Goal: Transaction & Acquisition: Register for event/course

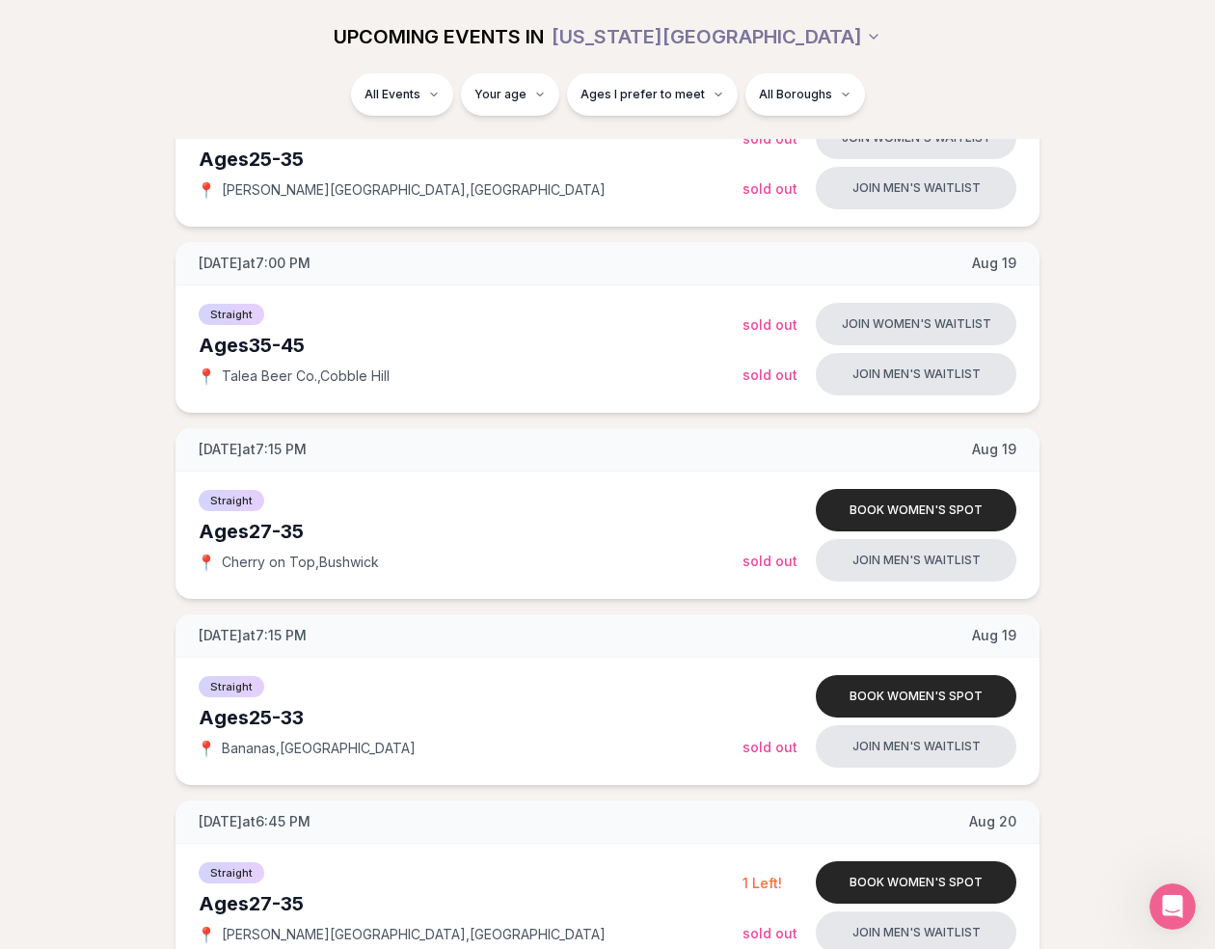
scroll to position [1093, 0]
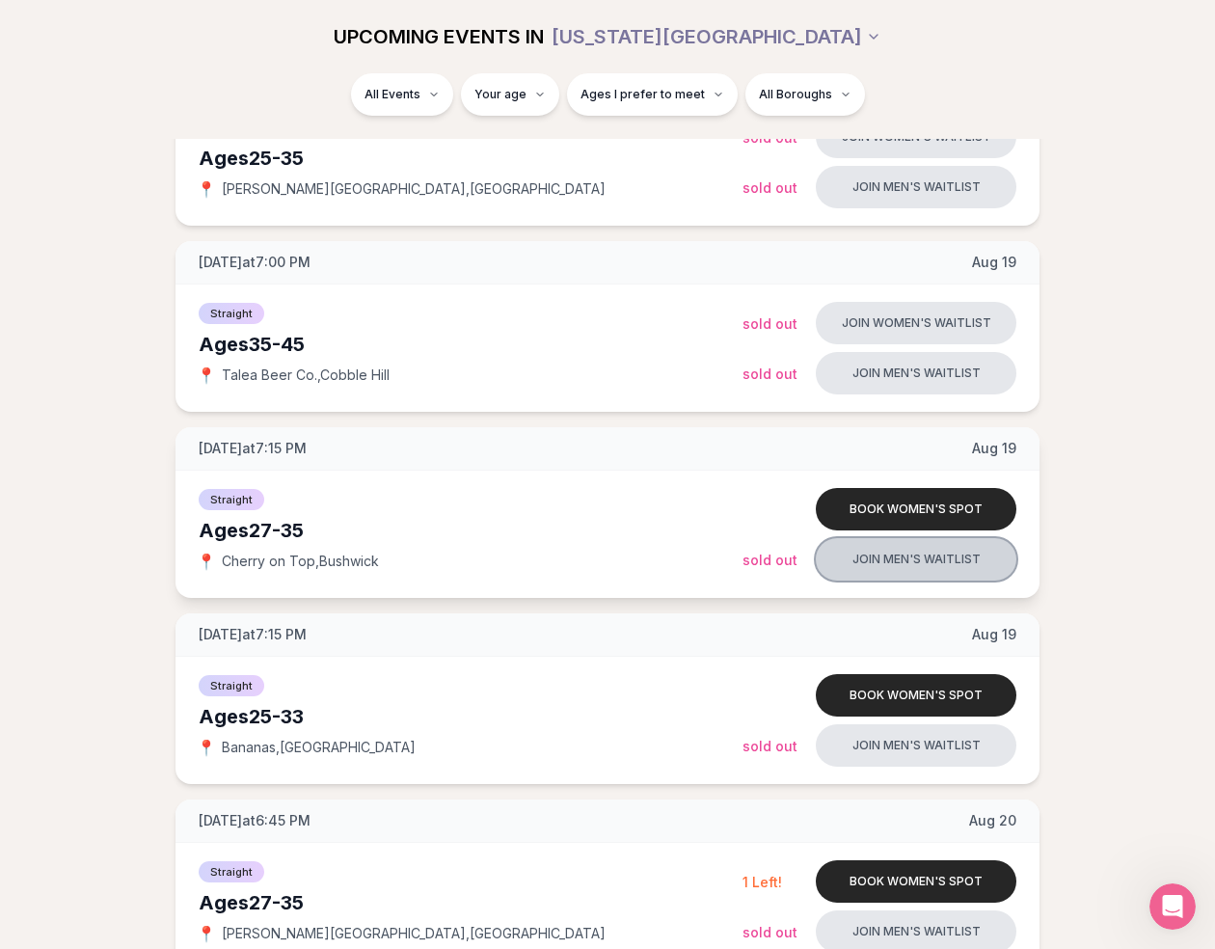
click at [936, 557] on button "Join men's waitlist" at bounding box center [916, 559] width 201 height 42
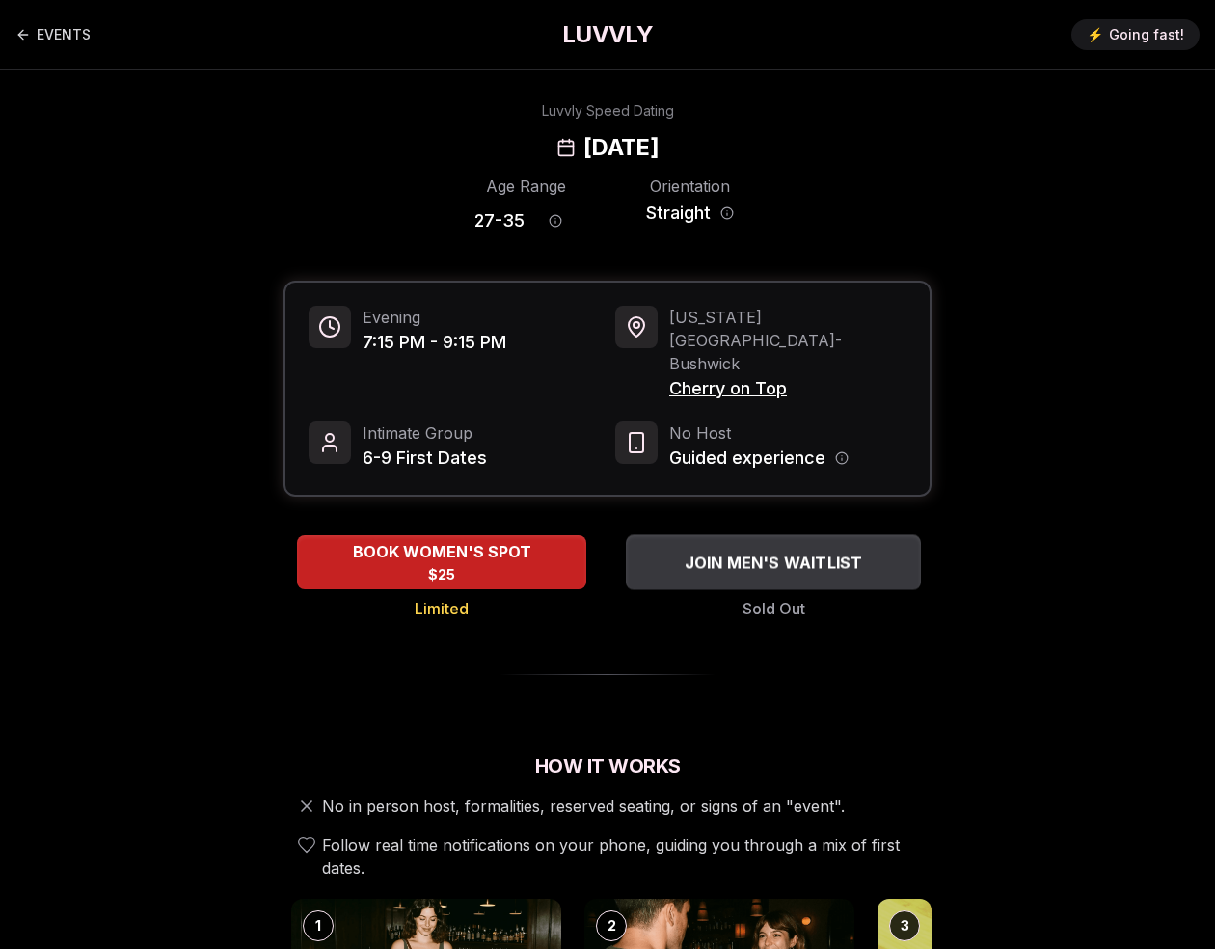
click at [775, 551] on span "JOIN MEN'S WAITLIST" at bounding box center [774, 562] width 186 height 23
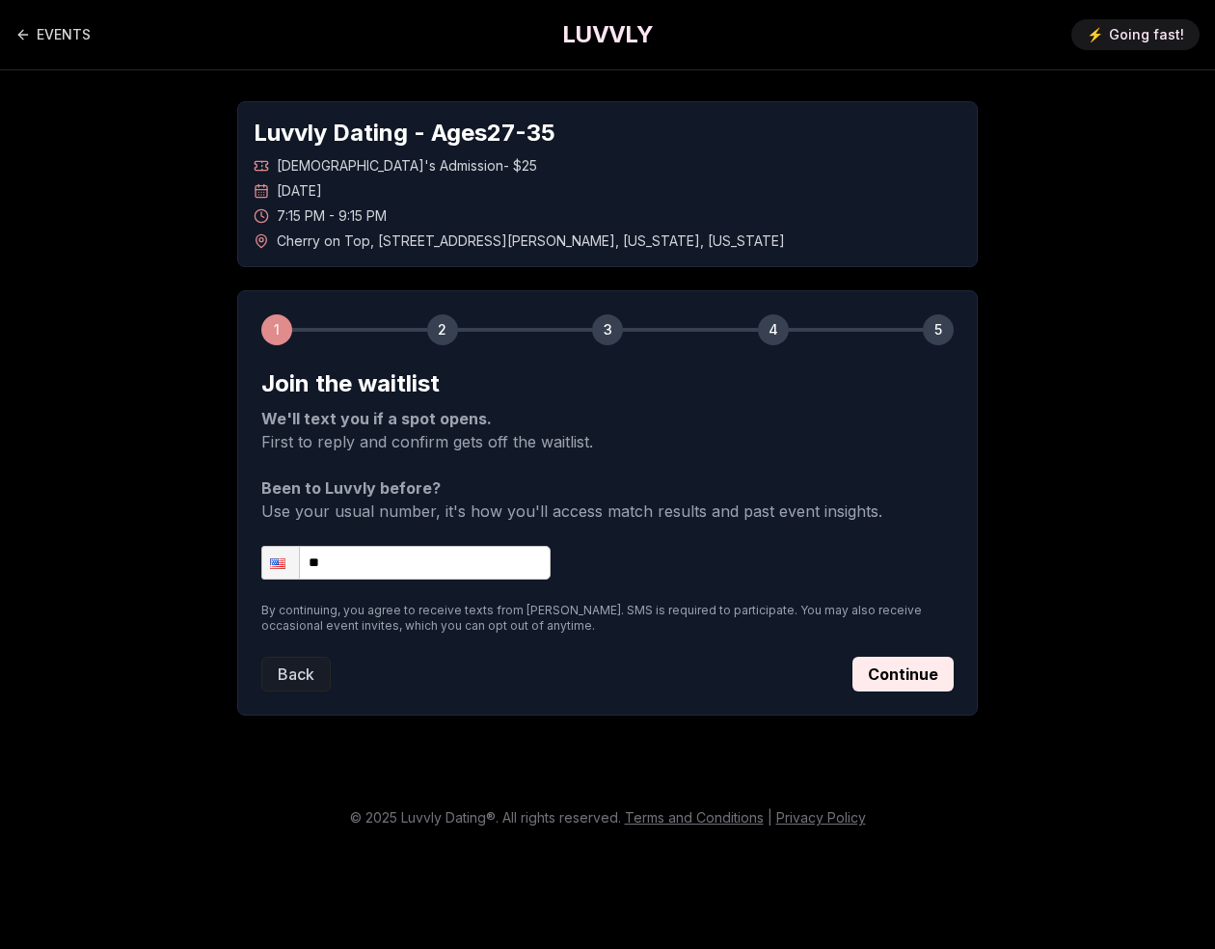
click at [451, 568] on input "**" at bounding box center [405, 563] width 289 height 34
type input "**********"
click at [899, 676] on button "Continue" at bounding box center [903, 674] width 101 height 35
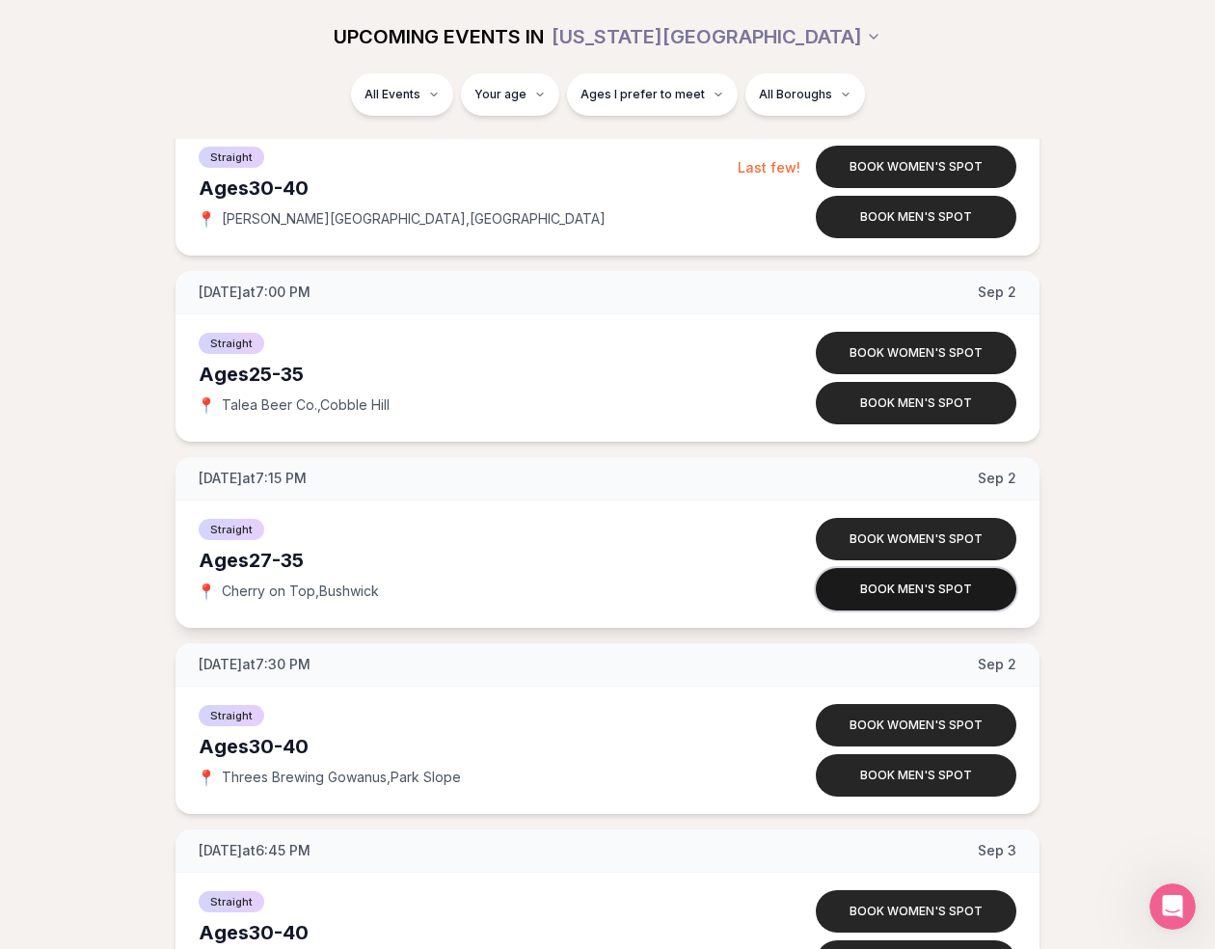
scroll to position [4039, 0]
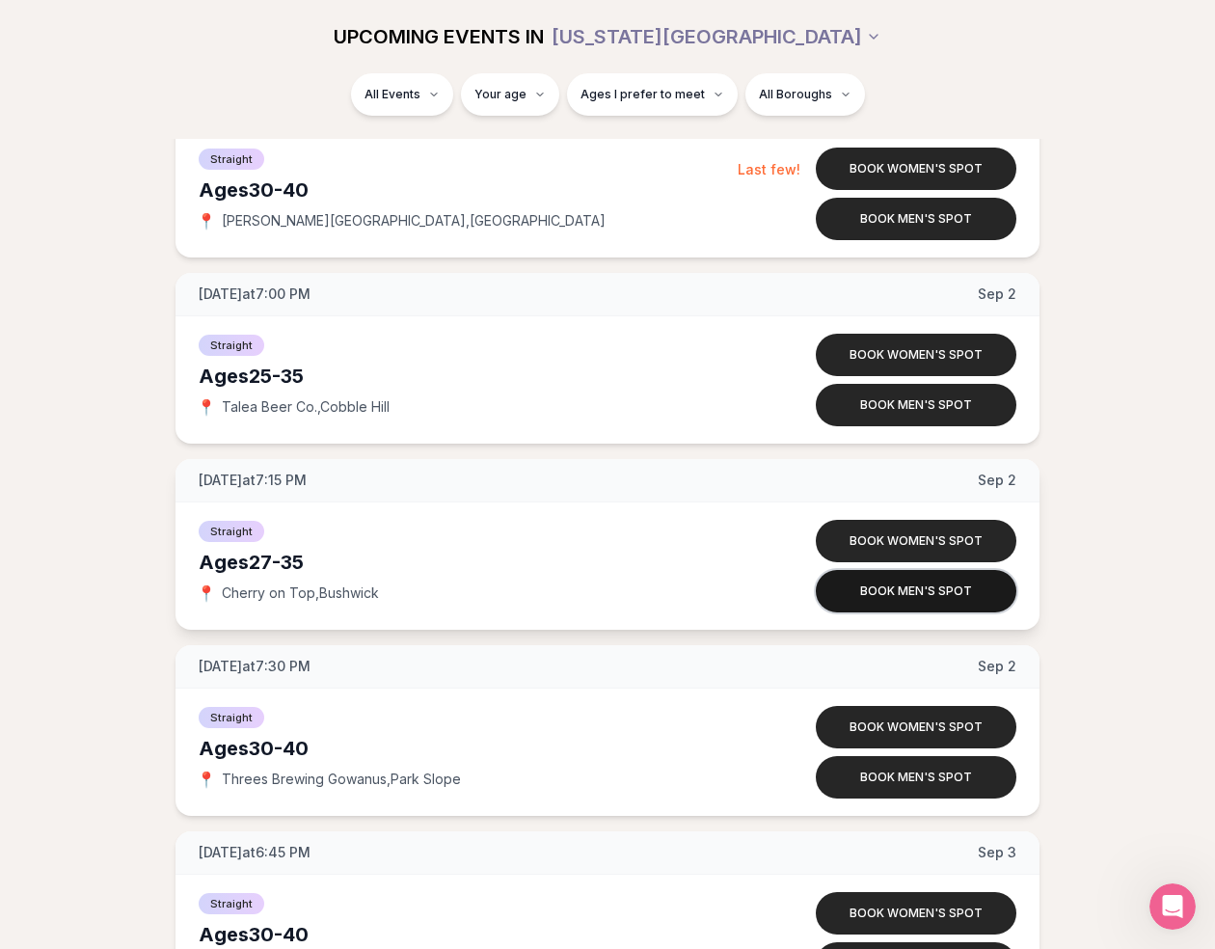
click at [893, 589] on button "Book men's spot" at bounding box center [916, 591] width 201 height 42
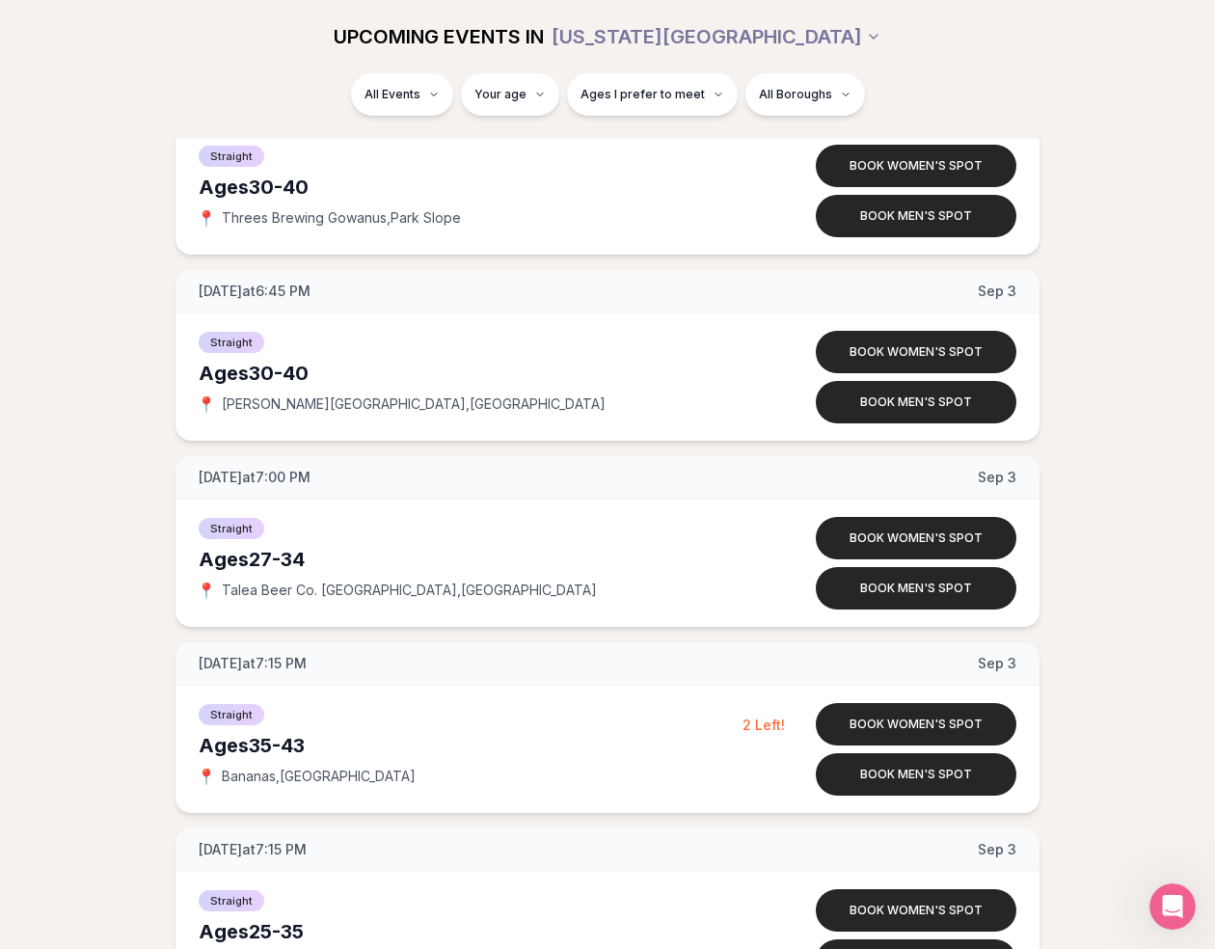
scroll to position [4601, 0]
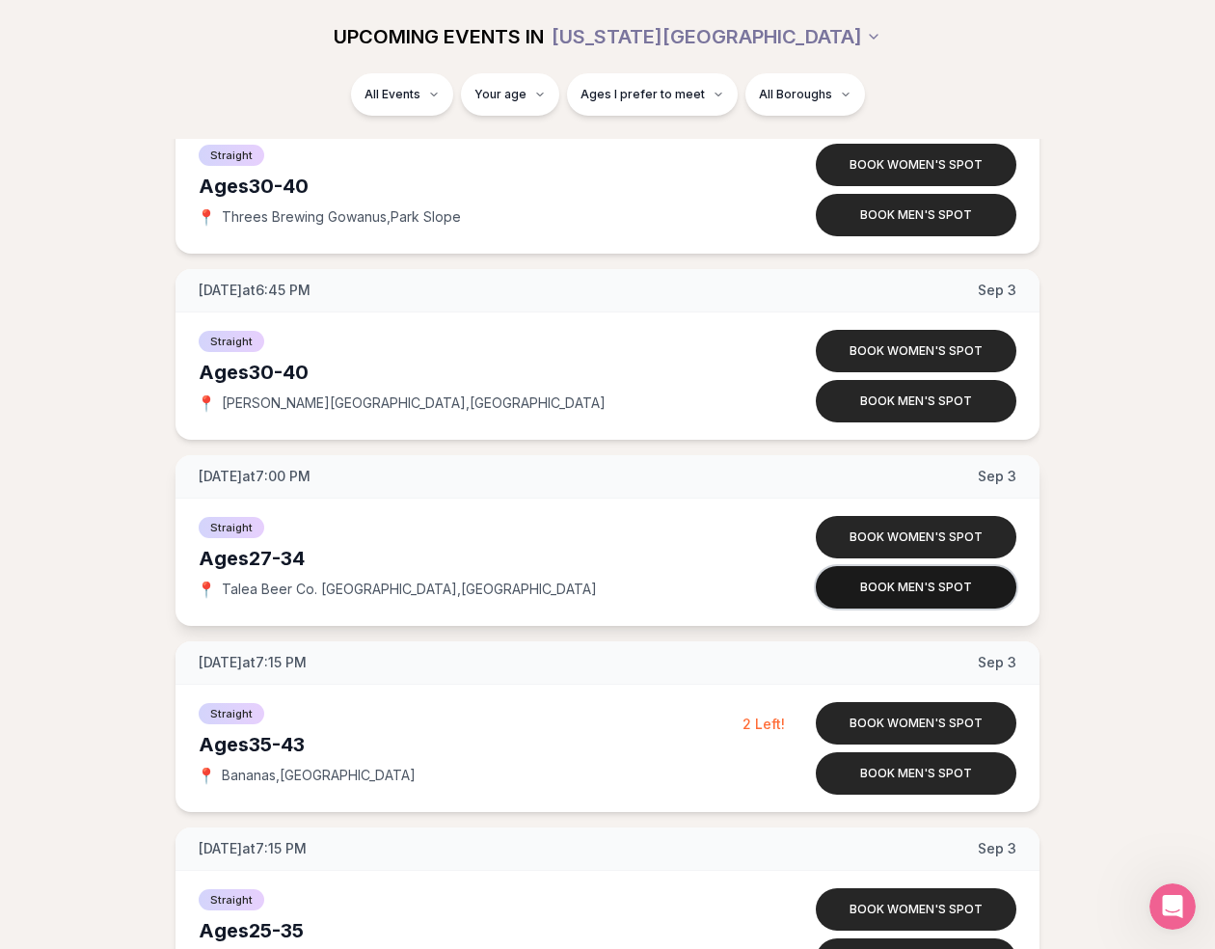
click at [941, 585] on button "Book men's spot" at bounding box center [916, 587] width 201 height 42
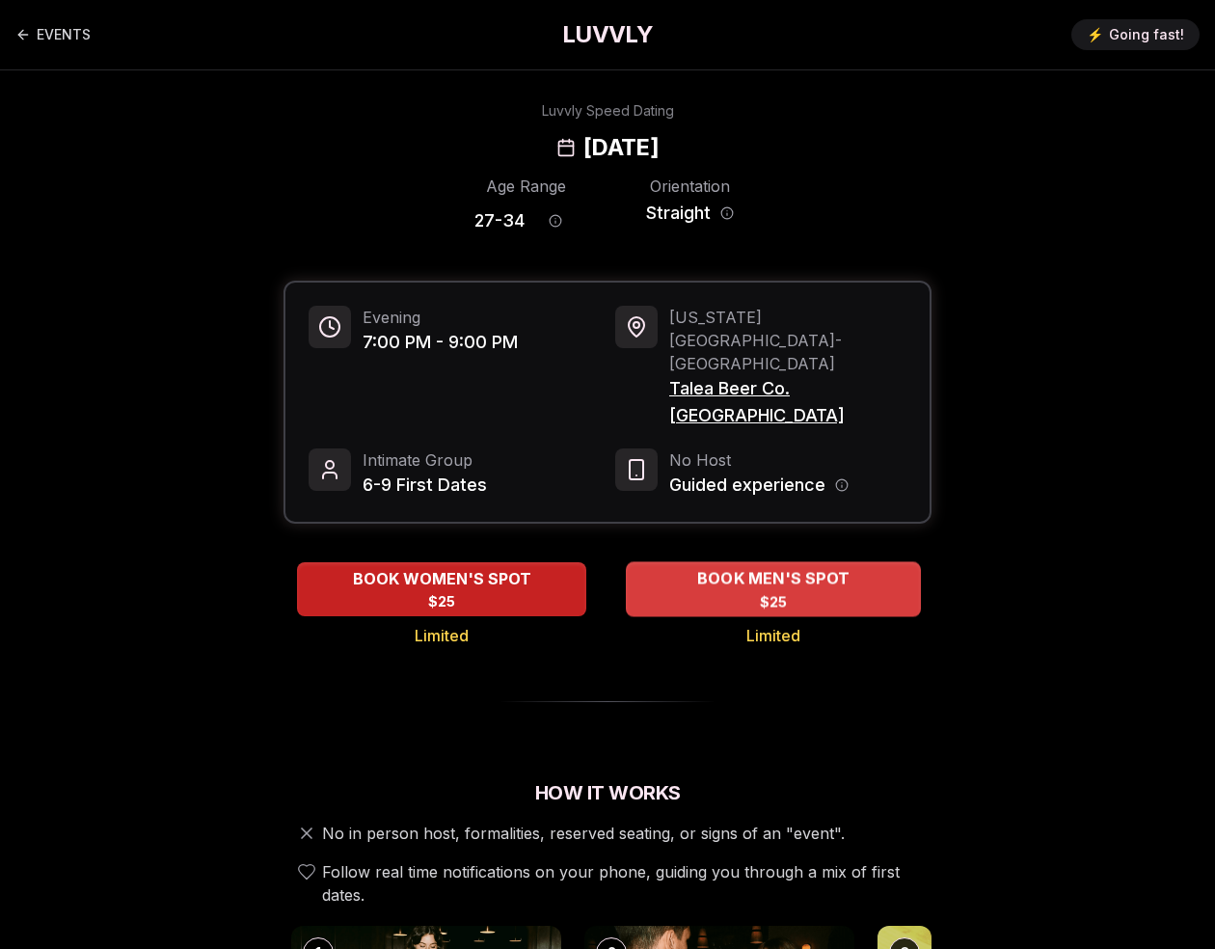
click at [734, 567] on span "BOOK MEN'S SPOT" at bounding box center [773, 578] width 160 height 23
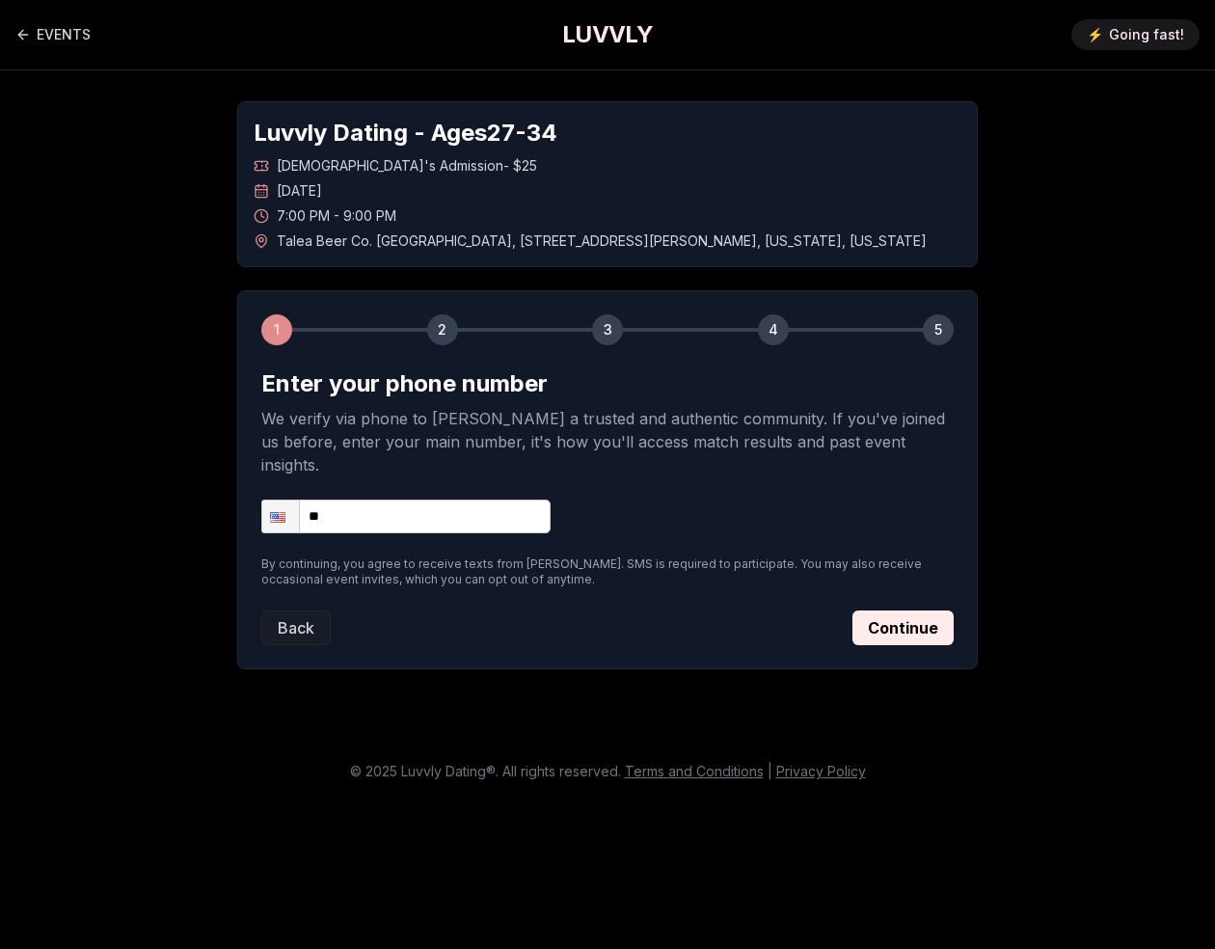
click at [408, 500] on input "**" at bounding box center [405, 517] width 289 height 34
type input "**********"
click at [896, 610] on button "Continue" at bounding box center [903, 627] width 101 height 35
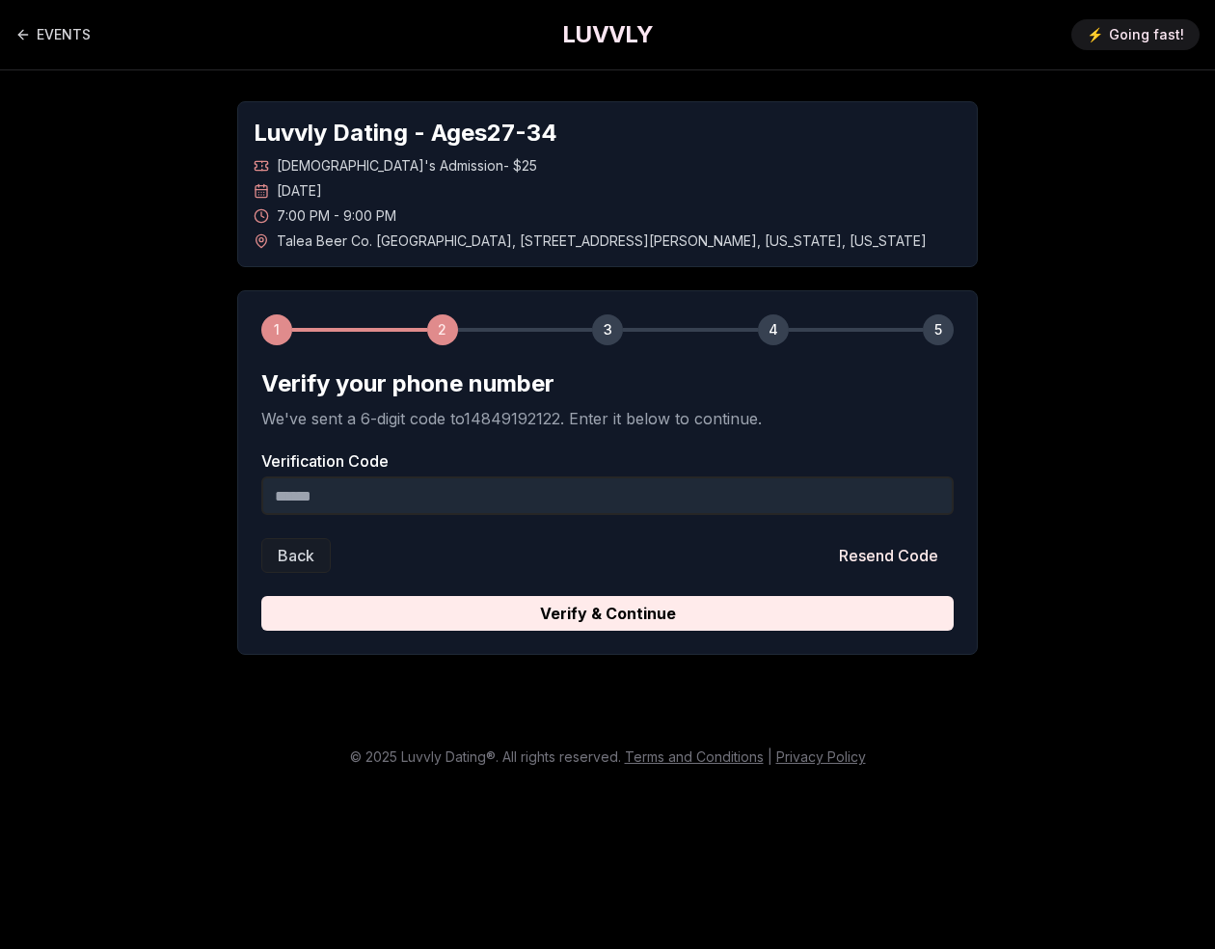
click at [348, 502] on input "Verification Code" at bounding box center [607, 495] width 692 height 39
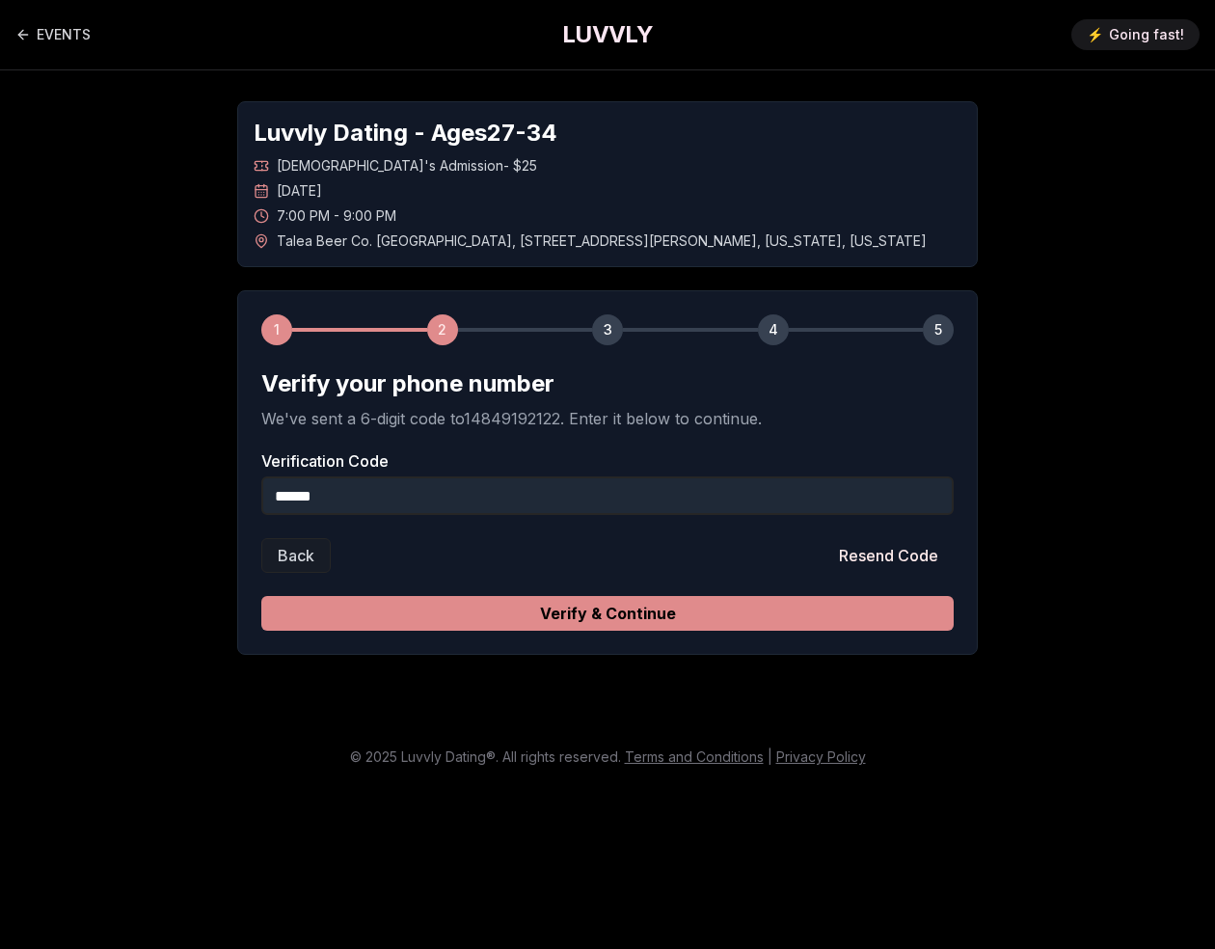
type input "******"
click at [531, 608] on button "Verify & Continue" at bounding box center [607, 613] width 692 height 35
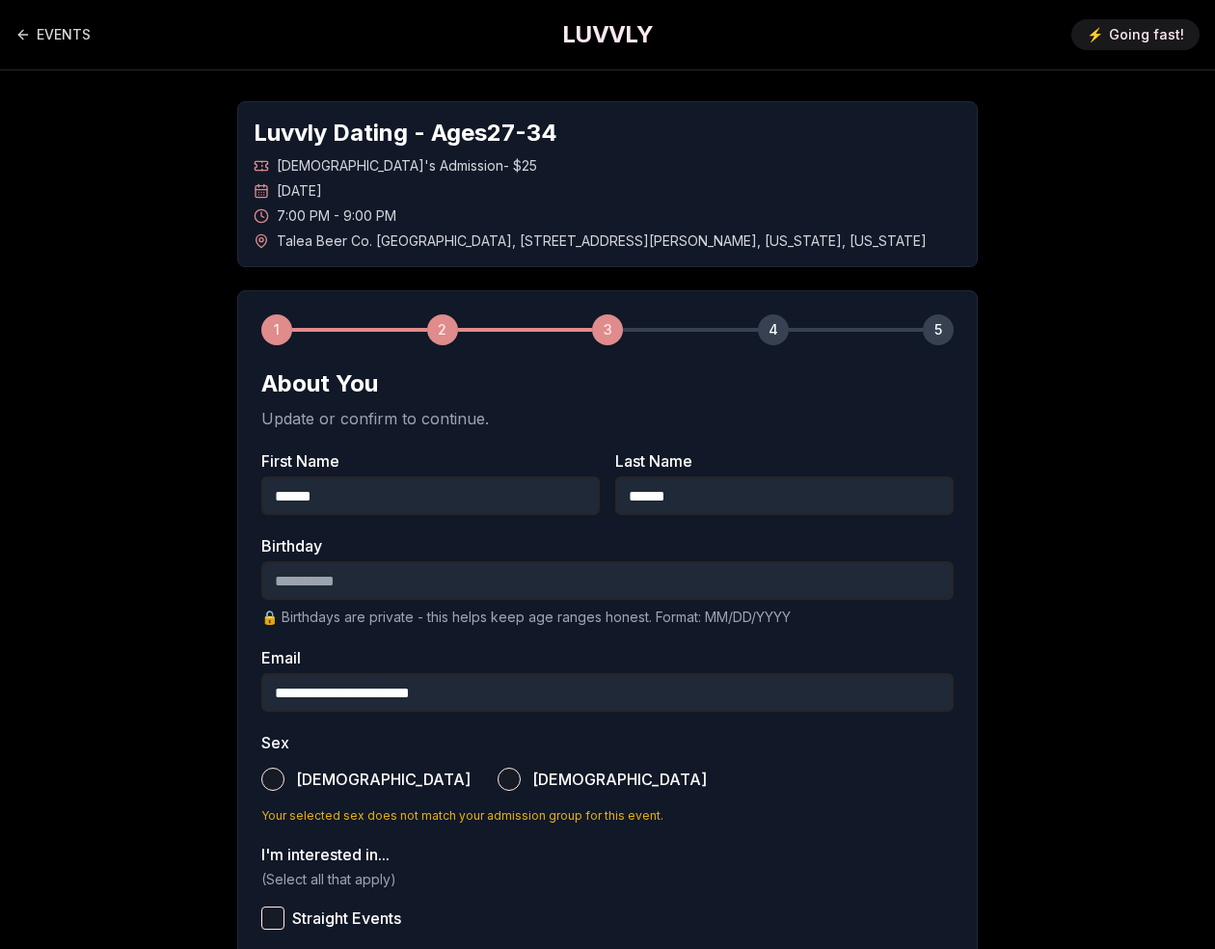
click at [409, 580] on input "Birthday" at bounding box center [607, 580] width 692 height 39
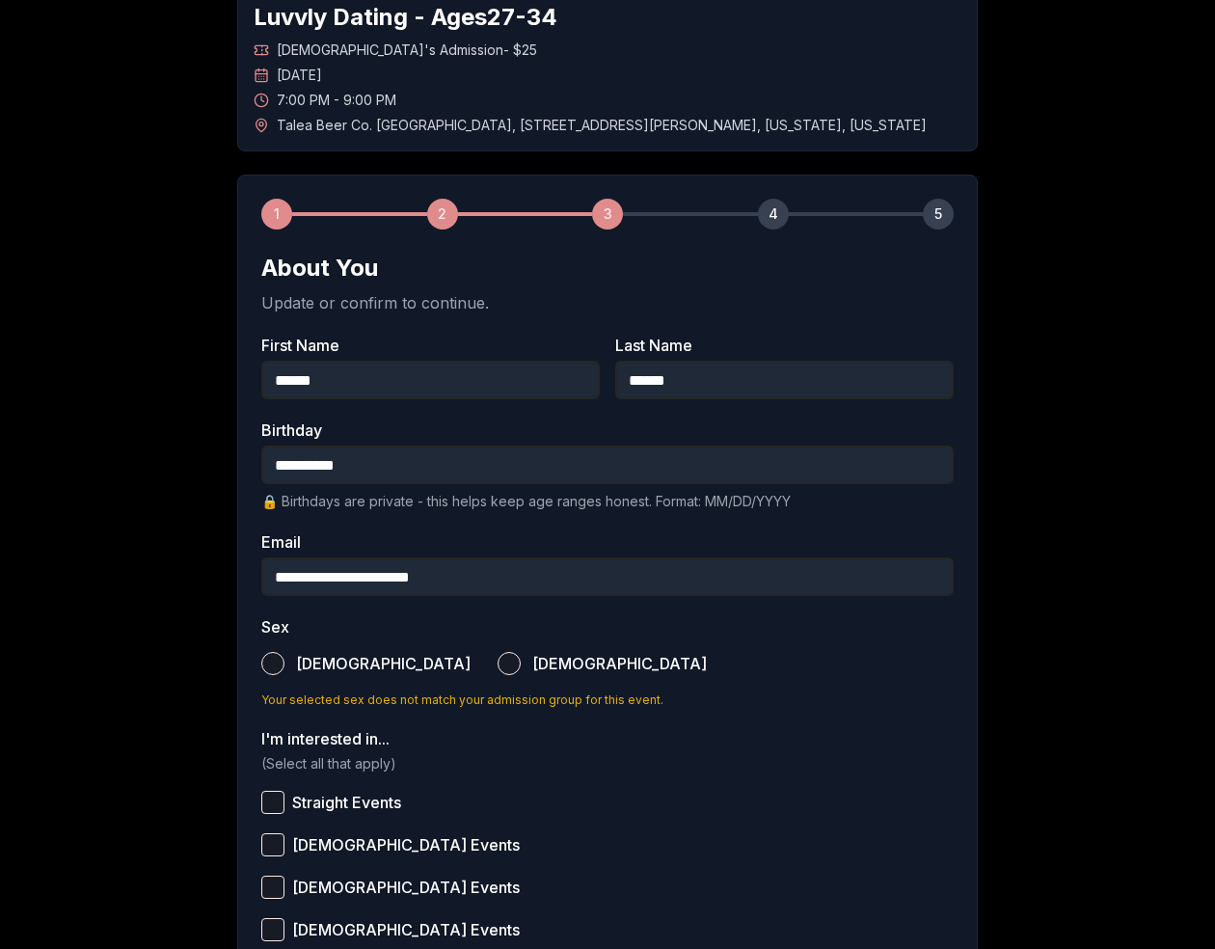
scroll to position [136, 0]
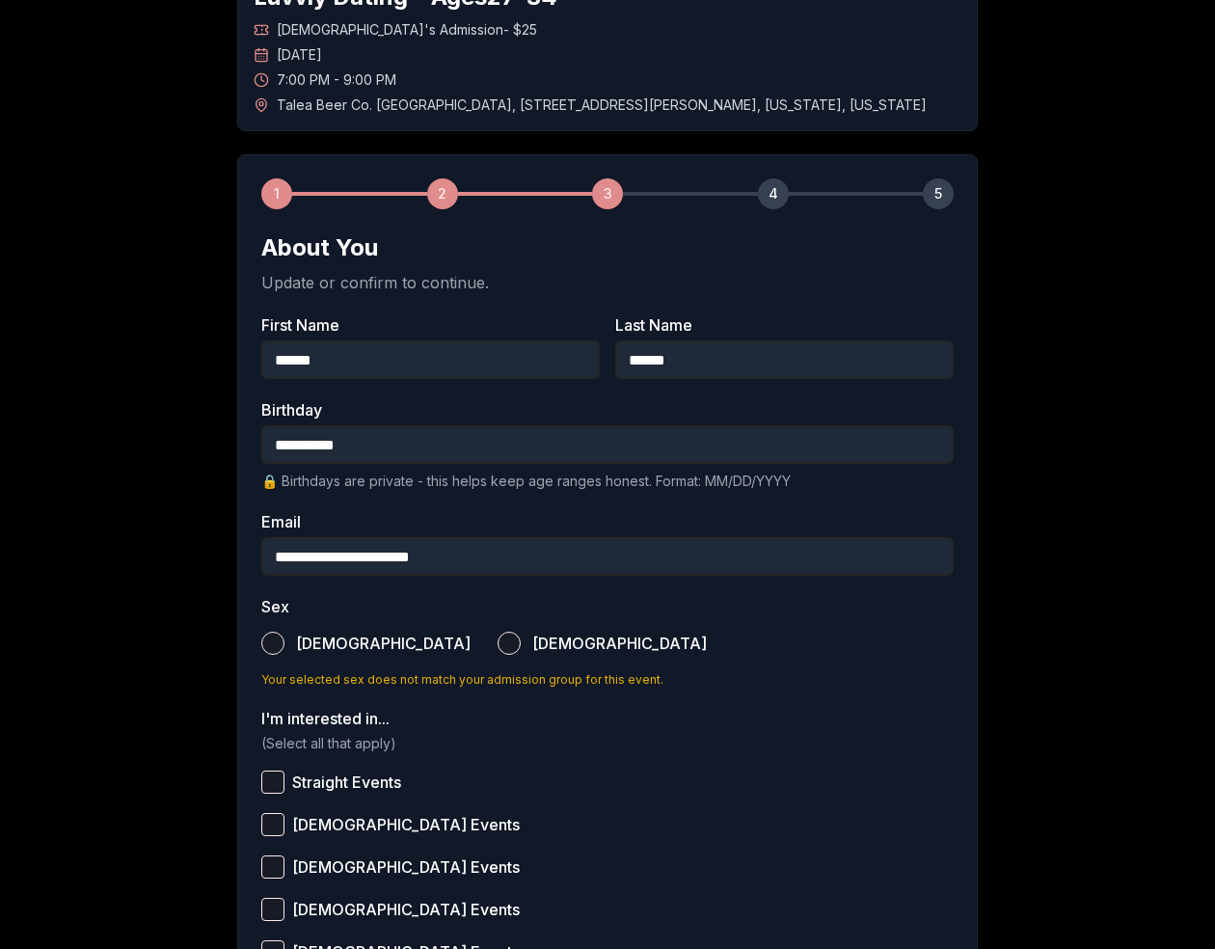
type input "**********"
click at [269, 637] on button "Male" at bounding box center [272, 643] width 23 height 23
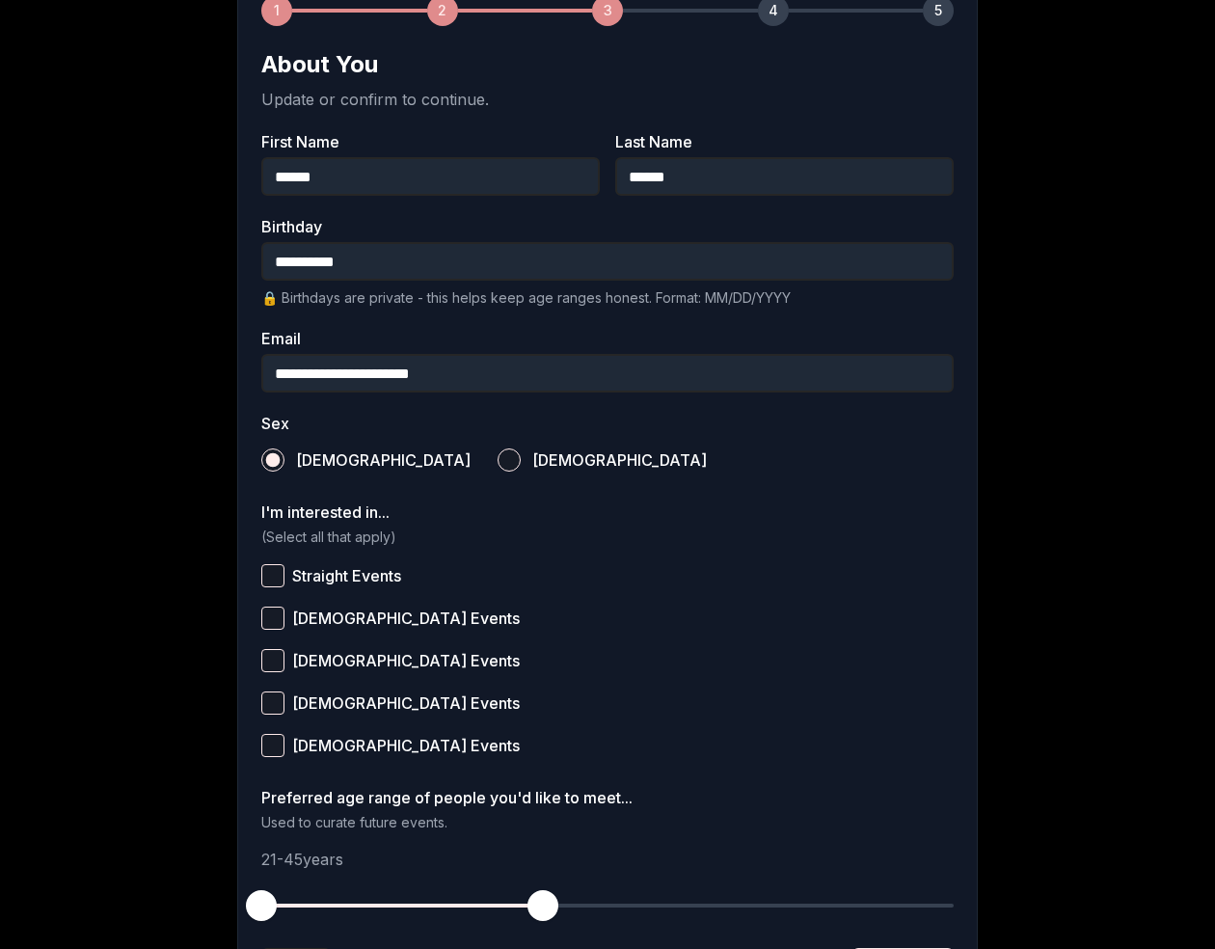
scroll to position [355, 0]
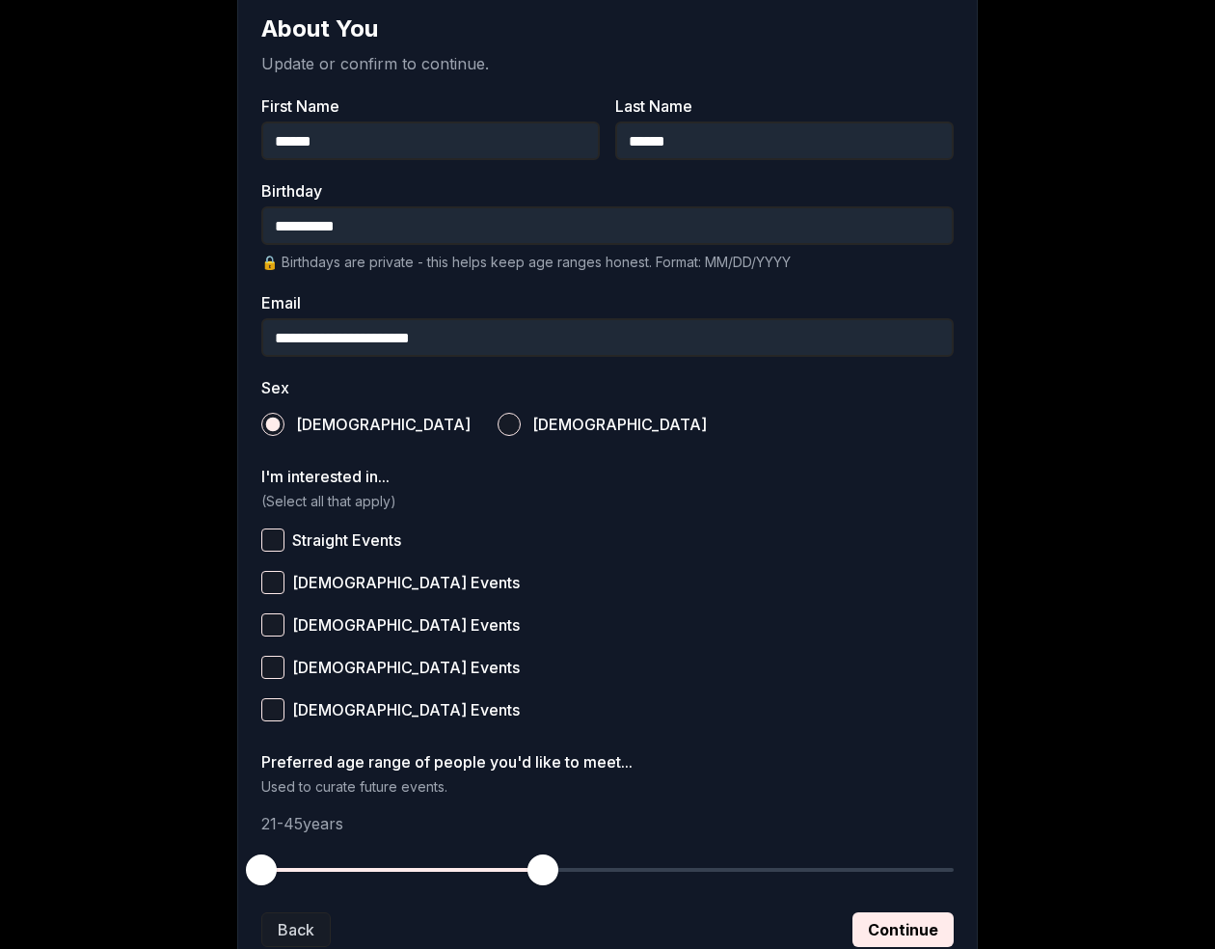
click at [263, 530] on button "Straight Events" at bounding box center [272, 539] width 23 height 23
click at [273, 663] on button "Bisexual Events" at bounding box center [272, 667] width 23 height 23
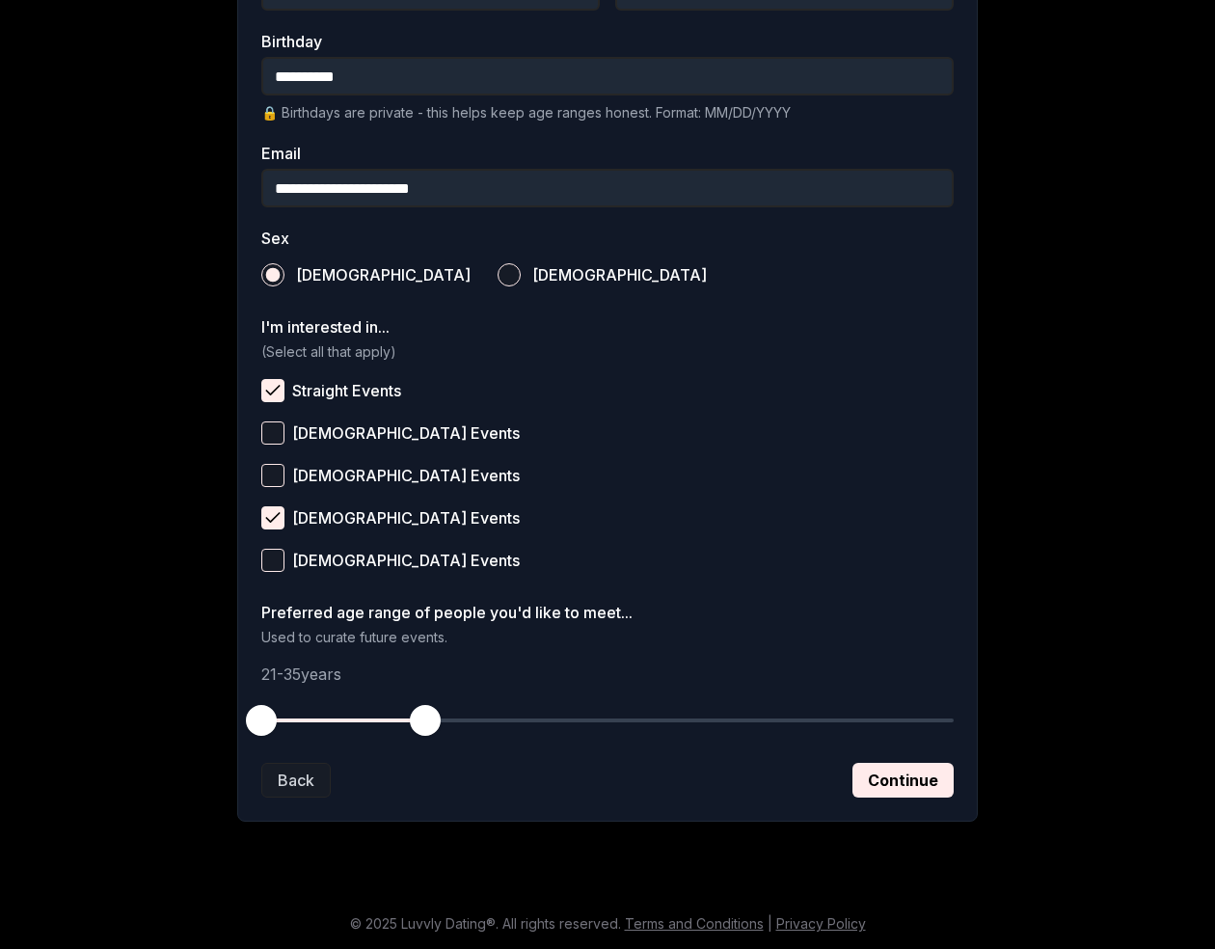
drag, startPoint x: 541, startPoint y: 719, endPoint x: 421, endPoint y: 717, distance: 119.6
click at [421, 717] on span "button" at bounding box center [425, 720] width 31 height 31
click at [899, 774] on button "Continue" at bounding box center [903, 780] width 101 height 35
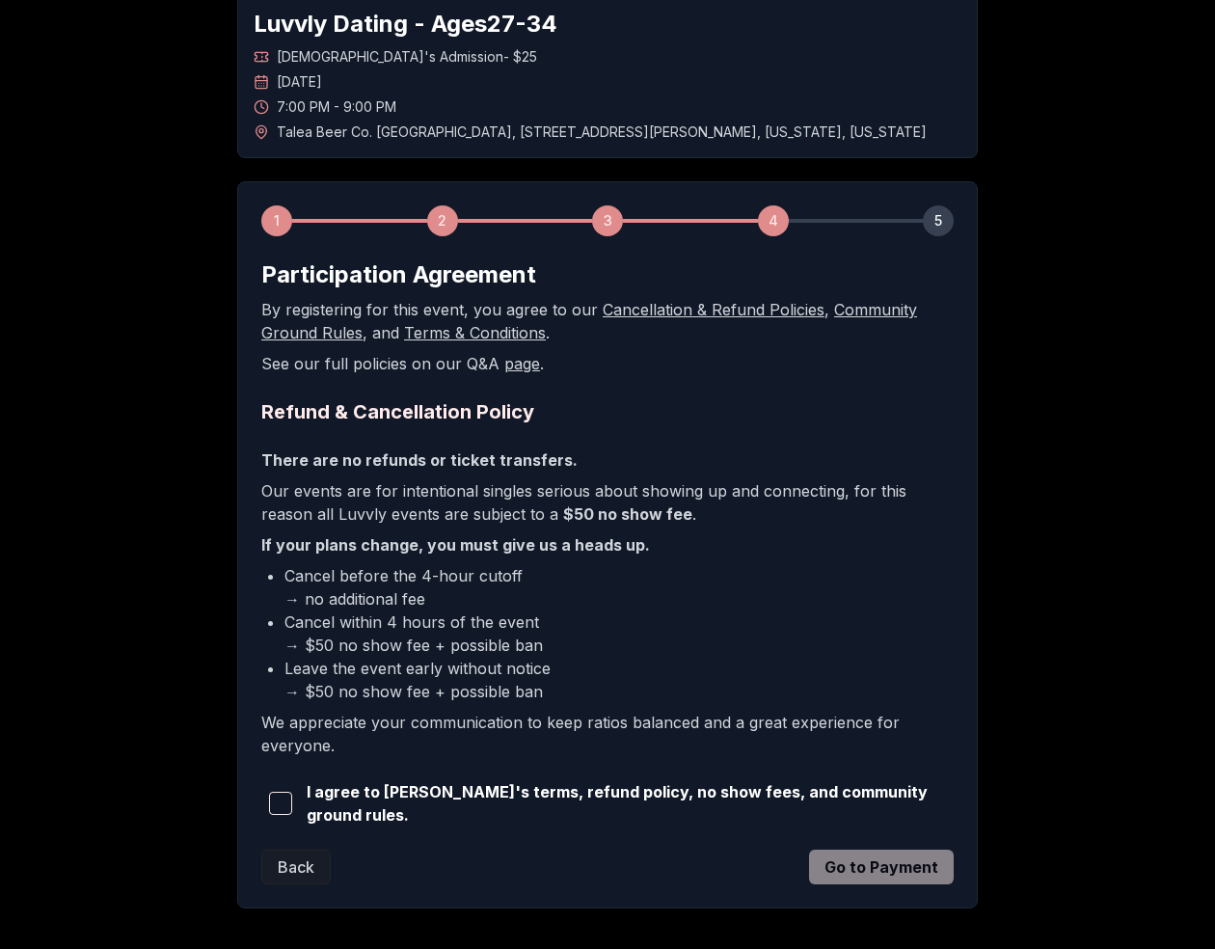
scroll to position [192, 0]
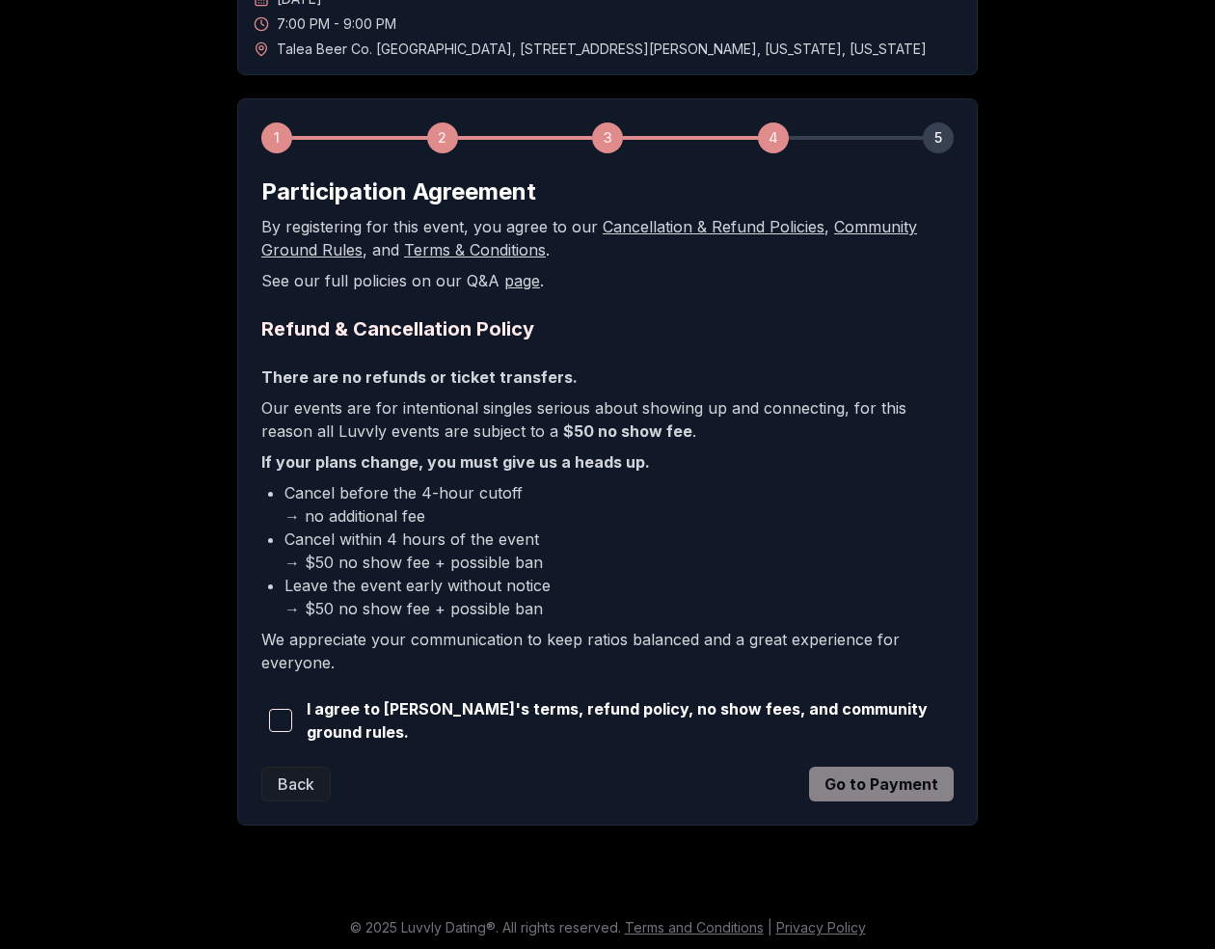
click at [278, 717] on span "button" at bounding box center [280, 720] width 23 height 23
click at [870, 778] on button "Go to Payment" at bounding box center [881, 784] width 145 height 35
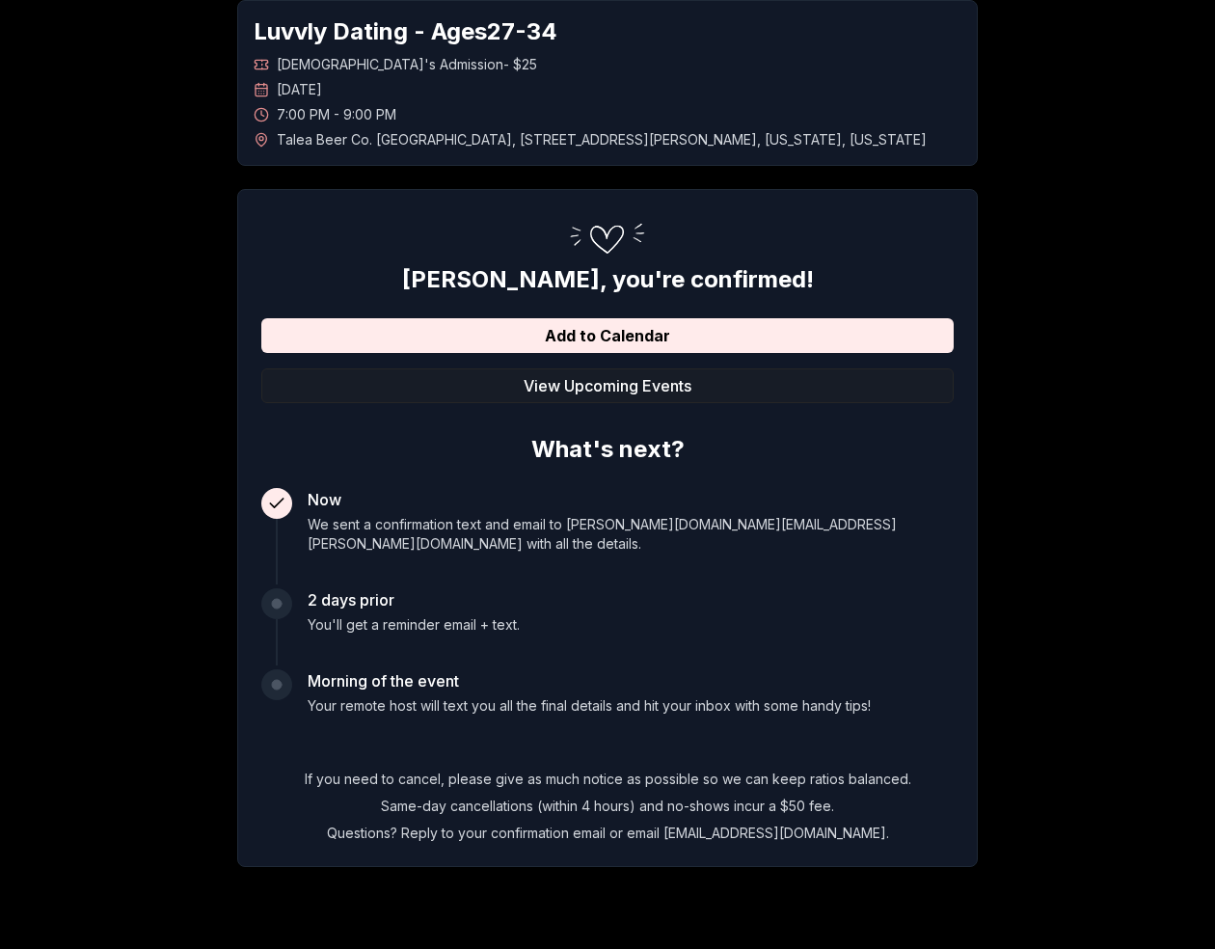
scroll to position [127, 0]
